Goal: Complete application form: Complete application form

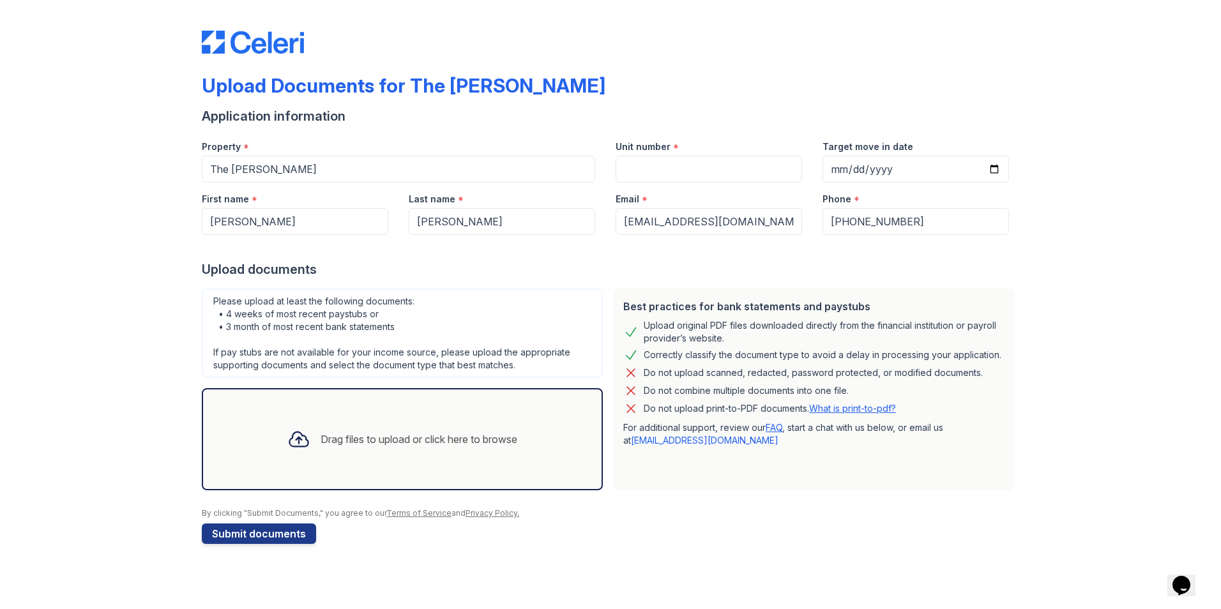
click at [367, 440] on div "Drag files to upload or click here to browse" at bounding box center [419, 439] width 197 height 15
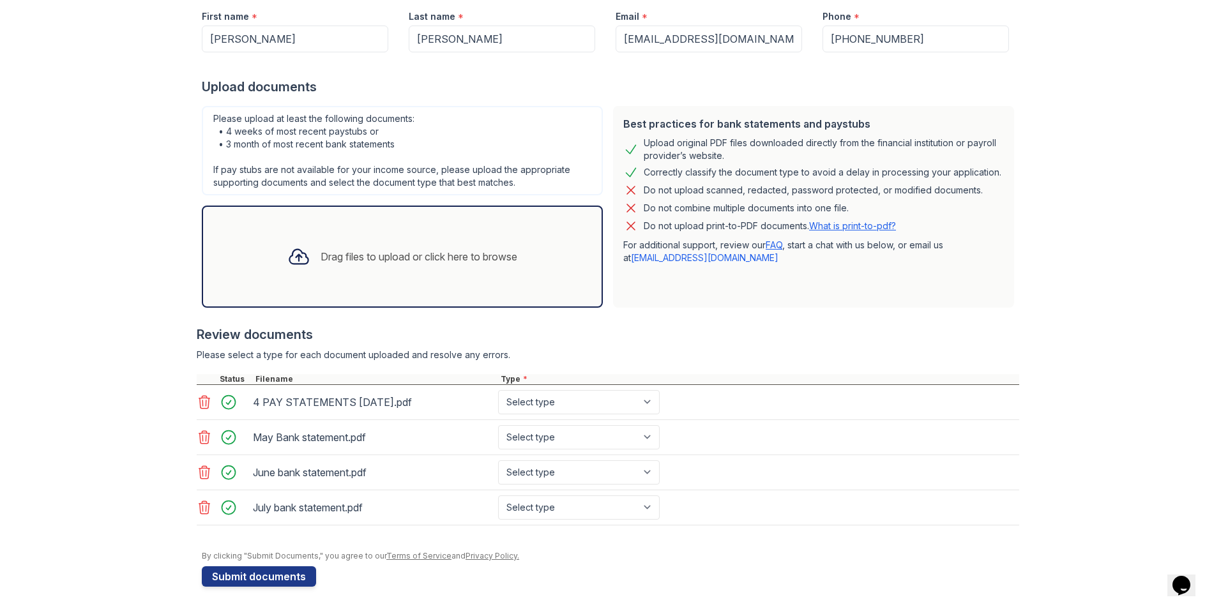
scroll to position [186, 0]
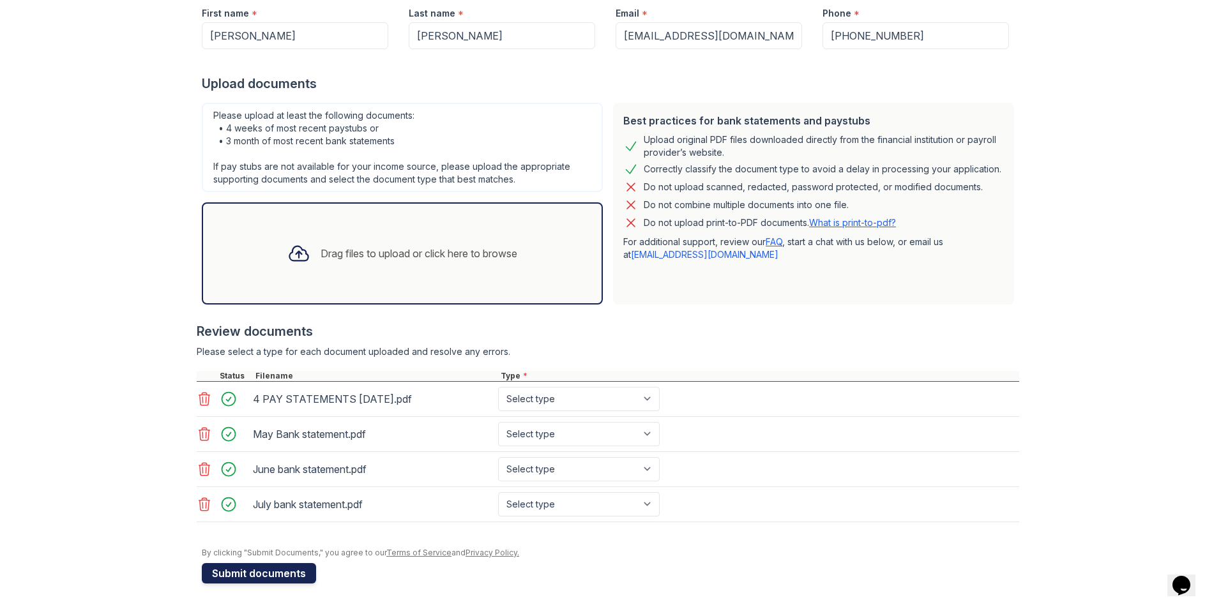
click at [257, 573] on button "Submit documents" at bounding box center [259, 573] width 114 height 20
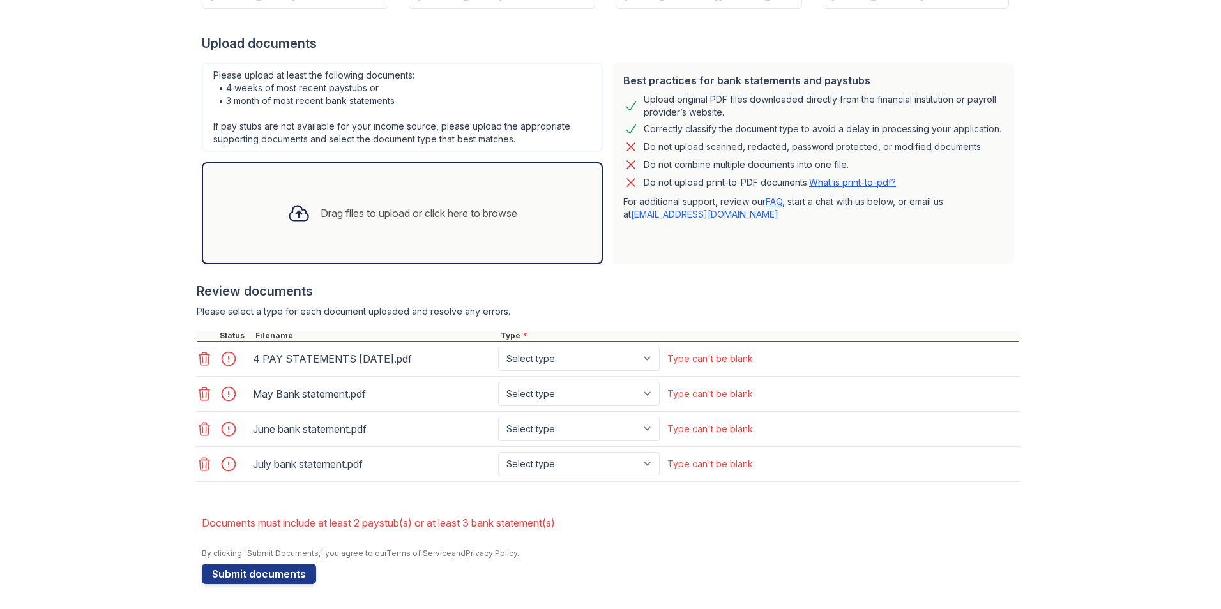
scroll to position [280, 0]
click at [642, 358] on select "Select type Paystub Bank Statement Offer Letter Tax Documents Benefit Award Let…" at bounding box center [579, 358] width 162 height 24
select select "paystub"
click at [498, 346] on select "Select type Paystub Bank Statement Offer Letter Tax Documents Benefit Award Let…" at bounding box center [579, 358] width 162 height 24
click at [648, 391] on select "Select type Paystub Bank Statement Offer Letter Tax Documents Benefit Award Let…" at bounding box center [579, 393] width 162 height 24
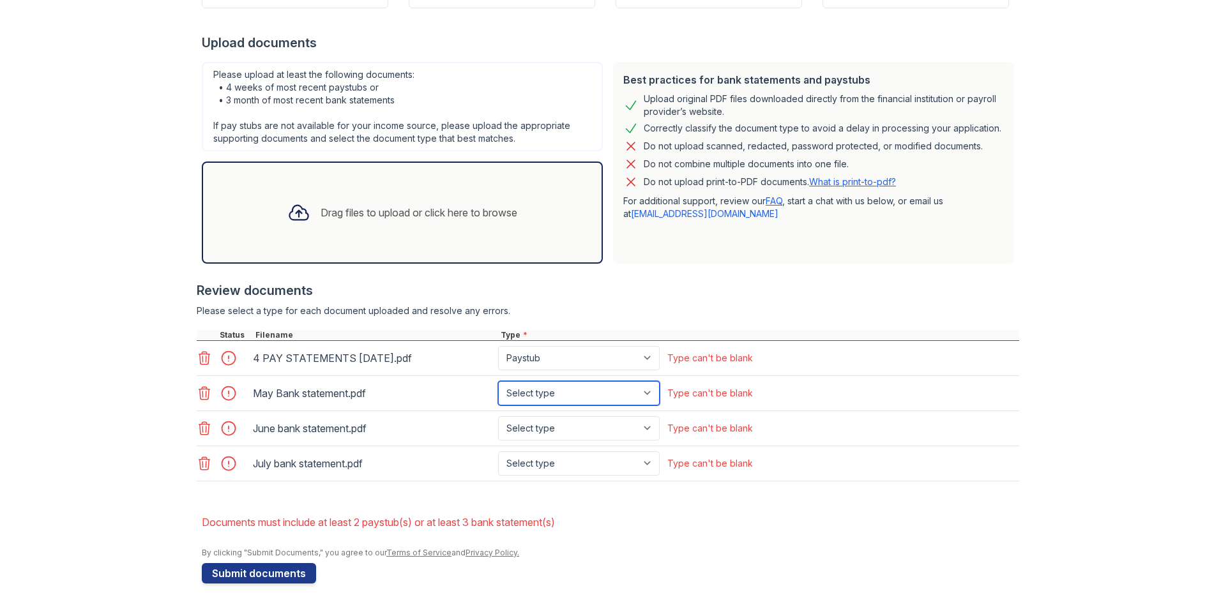
select select "bank_statement"
click at [498, 381] on select "Select type Paystub Bank Statement Offer Letter Tax Documents Benefit Award Let…" at bounding box center [579, 393] width 162 height 24
click at [647, 426] on select "Select type Paystub Bank Statement Offer Letter Tax Documents Benefit Award Let…" at bounding box center [579, 428] width 162 height 24
select select "bank_statement"
click at [498, 416] on select "Select type Paystub Bank Statement Offer Letter Tax Documents Benefit Award Let…" at bounding box center [579, 428] width 162 height 24
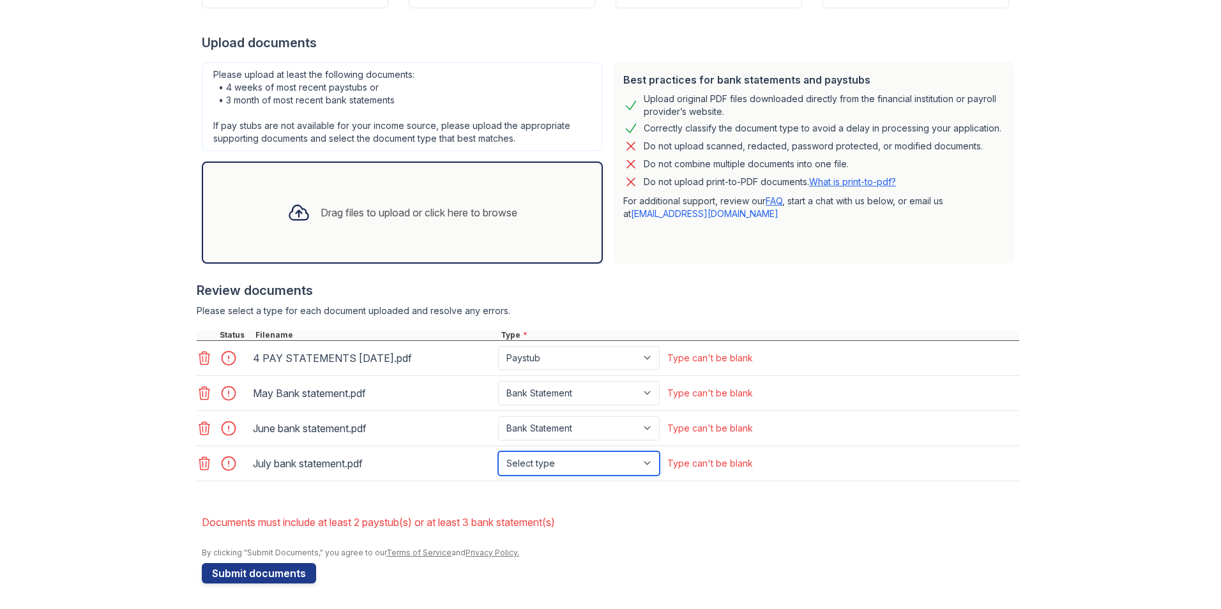
click at [647, 464] on select "Select type Paystub Bank Statement Offer Letter Tax Documents Benefit Award Let…" at bounding box center [579, 463] width 162 height 24
select select "bank_statement"
click at [498, 451] on select "Select type Paystub Bank Statement Offer Letter Tax Documents Benefit Award Let…" at bounding box center [579, 463] width 162 height 24
click at [248, 575] on button "Submit documents" at bounding box center [259, 573] width 114 height 20
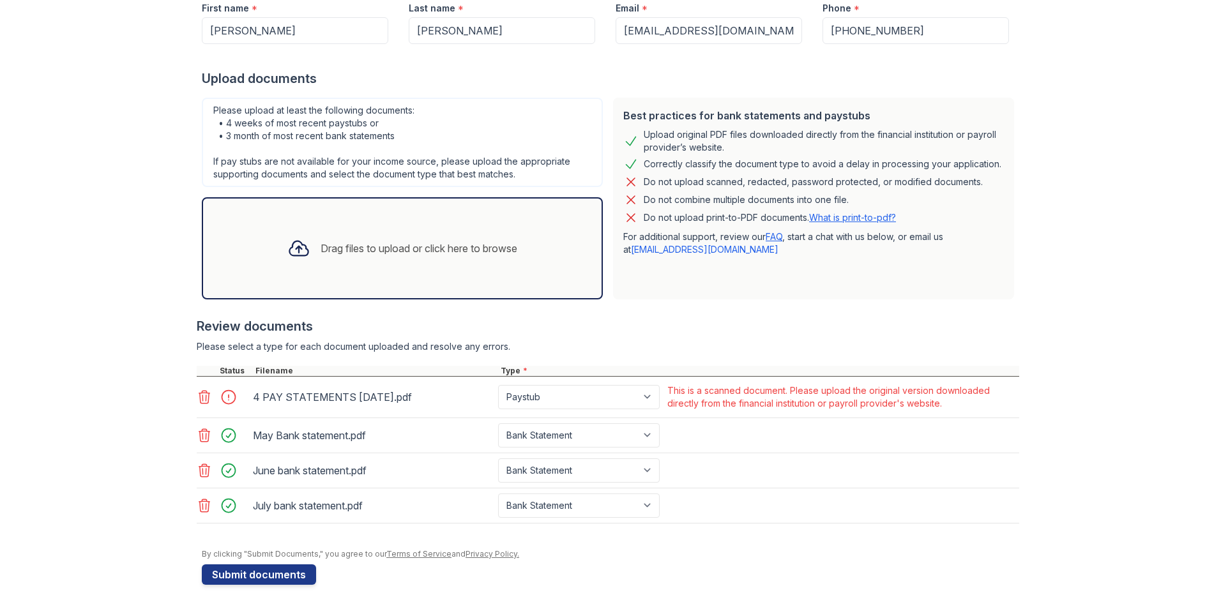
scroll to position [246, 0]
drag, startPoint x: 338, startPoint y: 398, endPoint x: 321, endPoint y: 398, distance: 17.2
click at [321, 398] on div "4 PAY STATEMENTS AUGUST 2025.pdf" at bounding box center [373, 396] width 240 height 20
click at [201, 397] on icon at bounding box center [204, 395] width 11 height 13
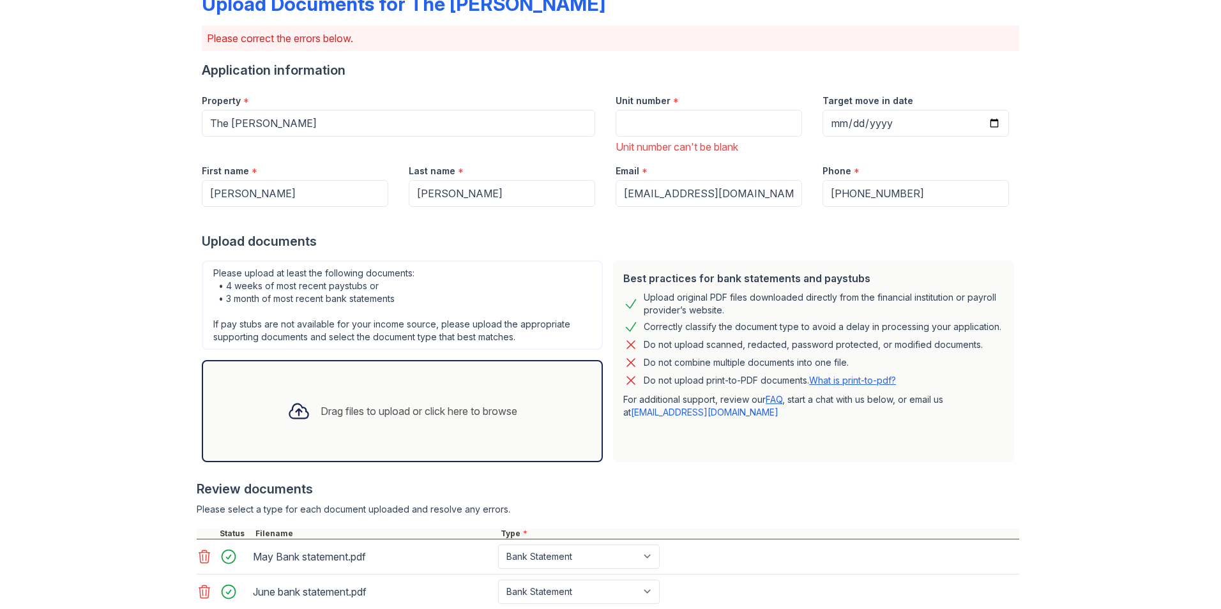
scroll to position [0, 0]
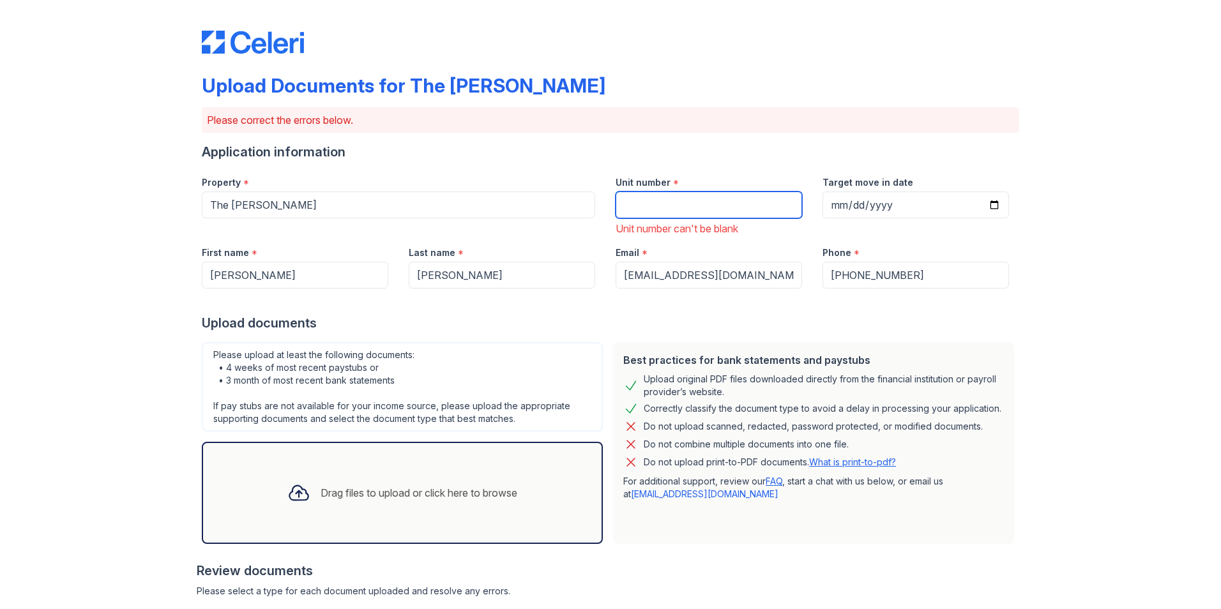
click at [680, 205] on input "Unit number" at bounding box center [709, 205] width 186 height 27
type input "162084"
click at [681, 144] on div "Application information" at bounding box center [610, 152] width 817 height 18
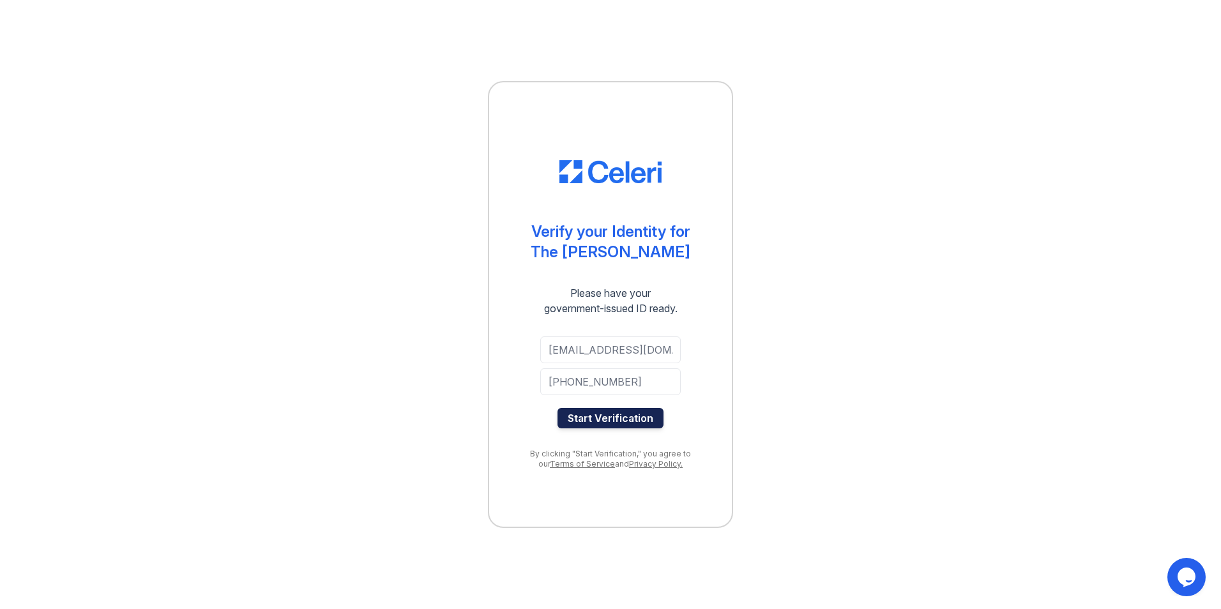
click at [624, 418] on button "Start Verification" at bounding box center [610, 418] width 106 height 20
